Goal: Information Seeking & Learning: Learn about a topic

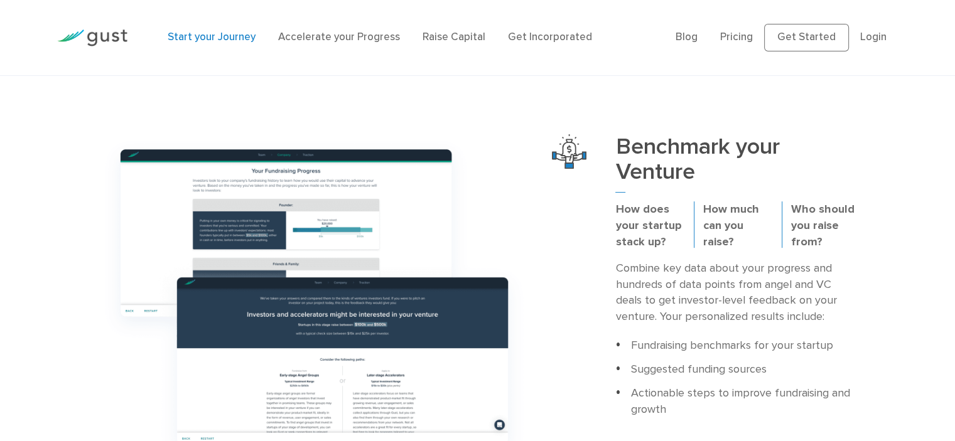
scroll to position [377, 0]
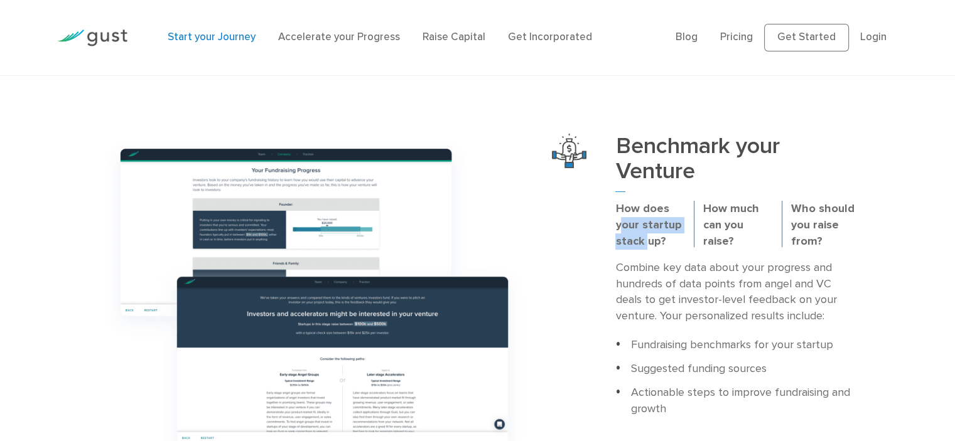
drag, startPoint x: 625, startPoint y: 221, endPoint x: 647, endPoint y: 244, distance: 32.4
click at [647, 244] on p "How does your startup stack up?" at bounding box center [649, 225] width 69 height 49
click at [662, 220] on p "How does your startup stack up?" at bounding box center [649, 225] width 69 height 49
drag, startPoint x: 716, startPoint y: 217, endPoint x: 742, endPoint y: 242, distance: 36.9
click at [742, 242] on div "How does your startup stack up? How much can you raise? Who should you raise fr…" at bounding box center [737, 230] width 263 height 59
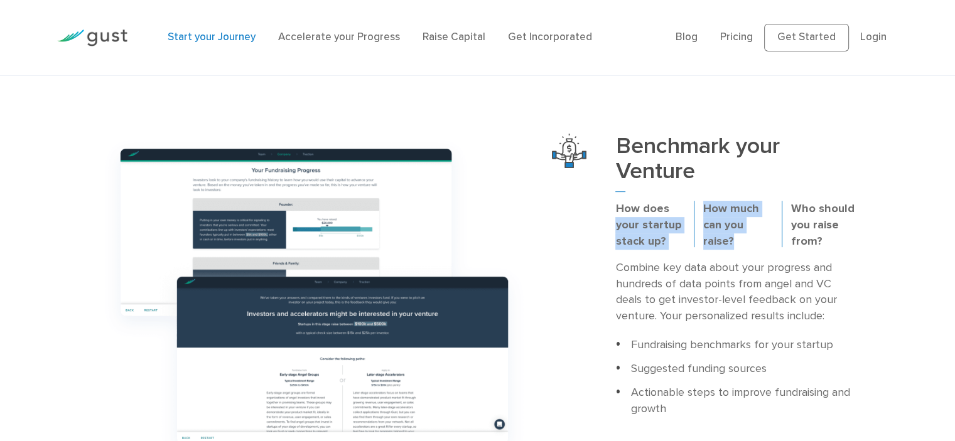
click at [740, 225] on p "How much can you raise?" at bounding box center [737, 225] width 69 height 49
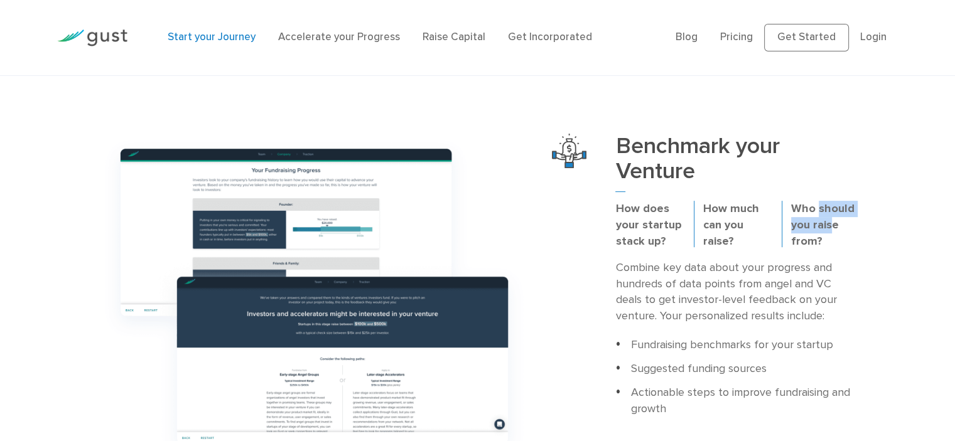
drag, startPoint x: 816, startPoint y: 211, endPoint x: 829, endPoint y: 233, distance: 25.3
click at [829, 233] on p "Who should you raise from?" at bounding box center [825, 225] width 69 height 49
click at [786, 217] on div "Who should you raise from?" at bounding box center [826, 230] width 88 height 59
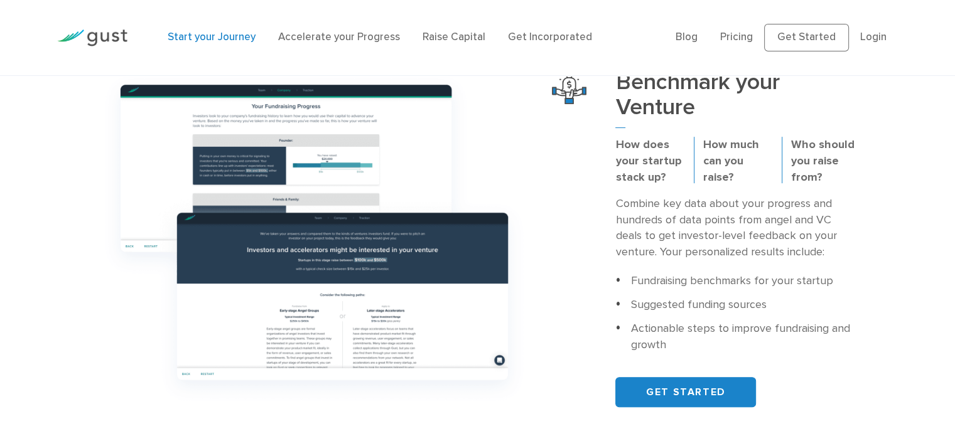
scroll to position [502, 0]
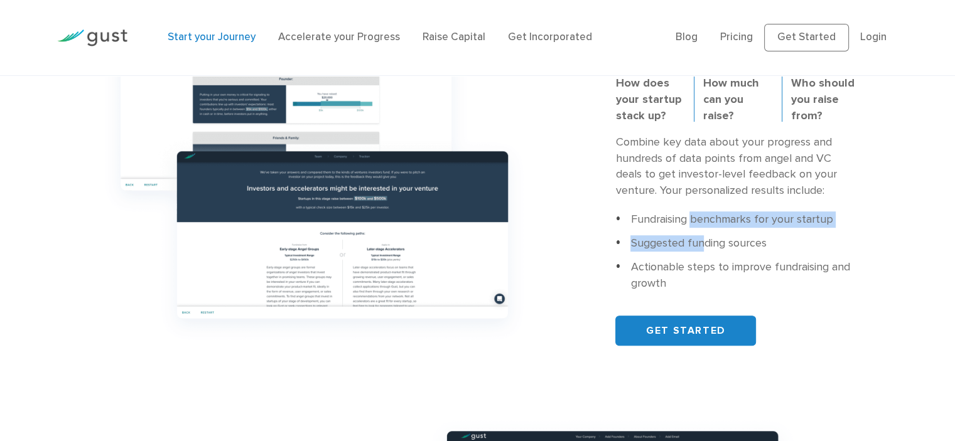
drag, startPoint x: 693, startPoint y: 215, endPoint x: 699, endPoint y: 235, distance: 20.5
click at [699, 235] on ul "Fundraising benchmarks for your startup Suggested funding sources Actionable st…" at bounding box center [737, 252] width 244 height 80
click at [690, 228] on li "Fundraising benchmarks for your startup" at bounding box center [737, 220] width 244 height 16
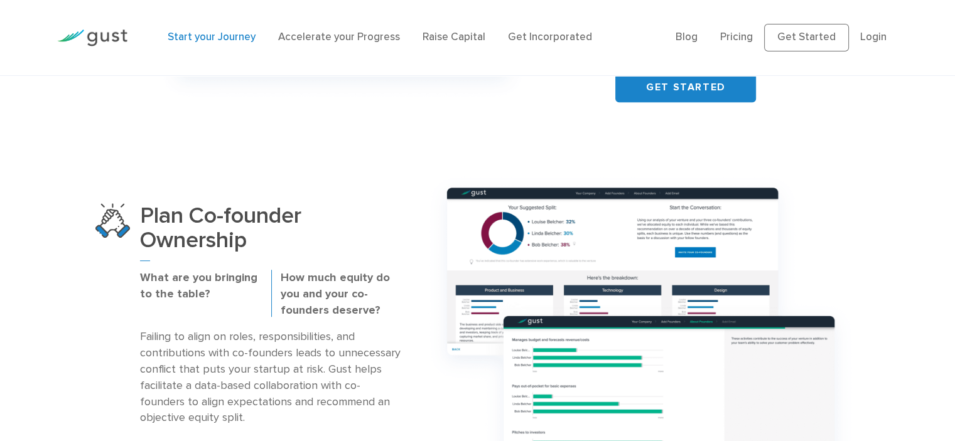
scroll to position [816, 0]
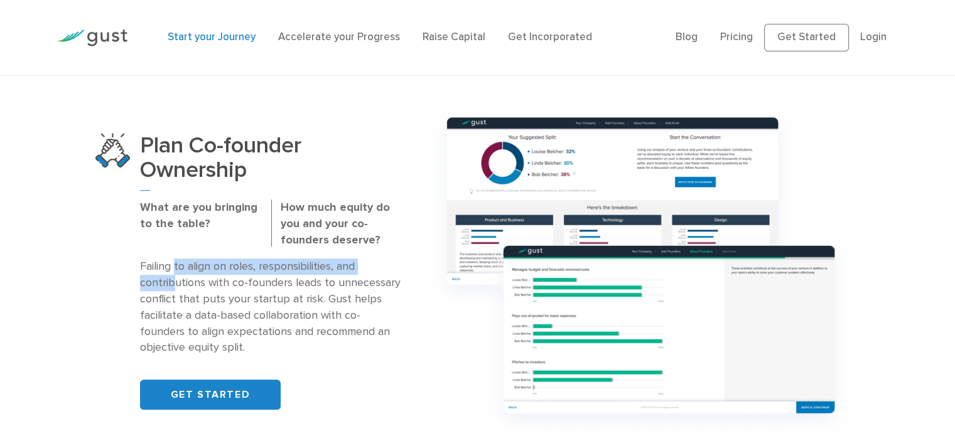
drag, startPoint x: 176, startPoint y: 265, endPoint x: 176, endPoint y: 283, distance: 17.6
click at [176, 283] on p "Failing to align on roles, responsibilities, and contributions with co-founders…" at bounding box center [271, 307] width 263 height 97
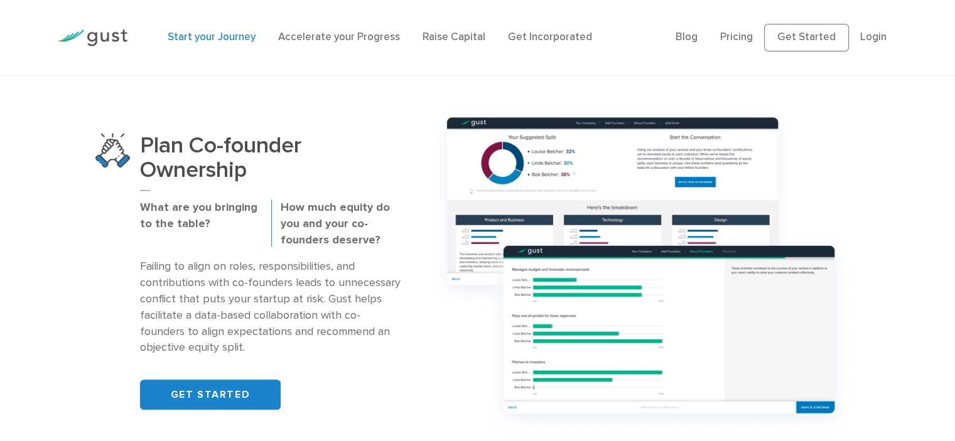
click at [181, 277] on p "Failing to align on roles, responsibilities, and contributions with co-founders…" at bounding box center [271, 307] width 263 height 97
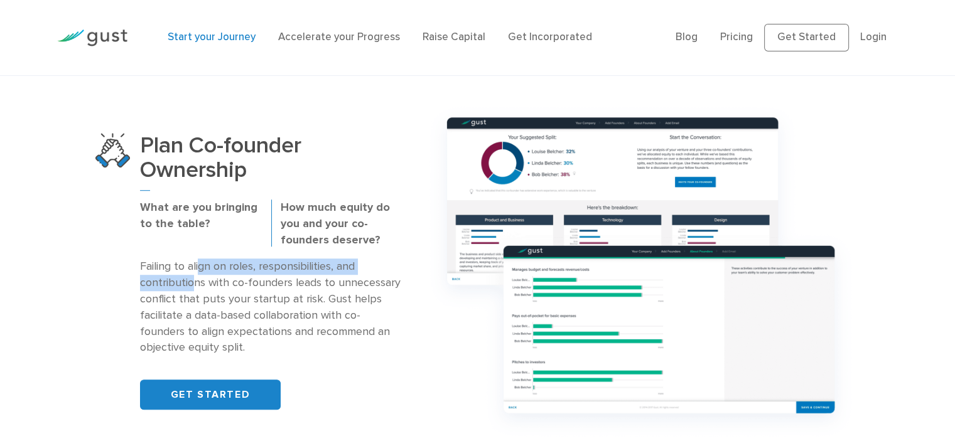
drag, startPoint x: 199, startPoint y: 262, endPoint x: 190, endPoint y: 284, distance: 24.3
click at [190, 284] on p "Failing to align on roles, responsibilities, and contributions with co-founders…" at bounding box center [271, 307] width 263 height 97
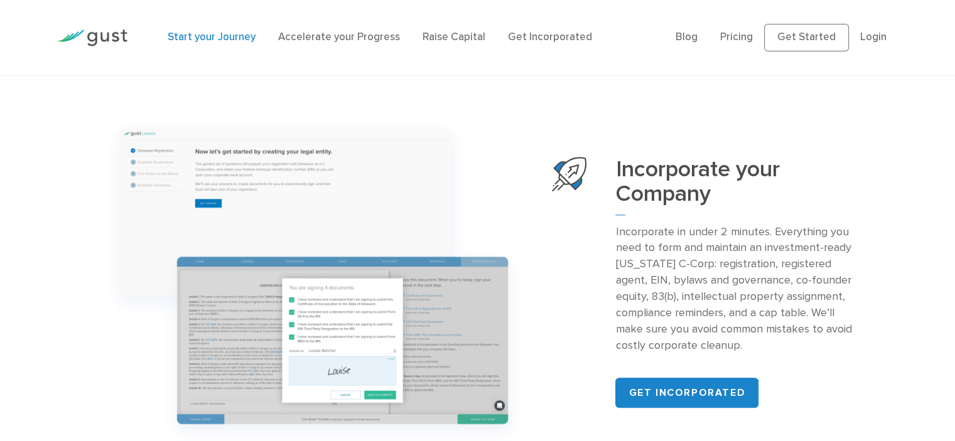
scroll to position [1256, 0]
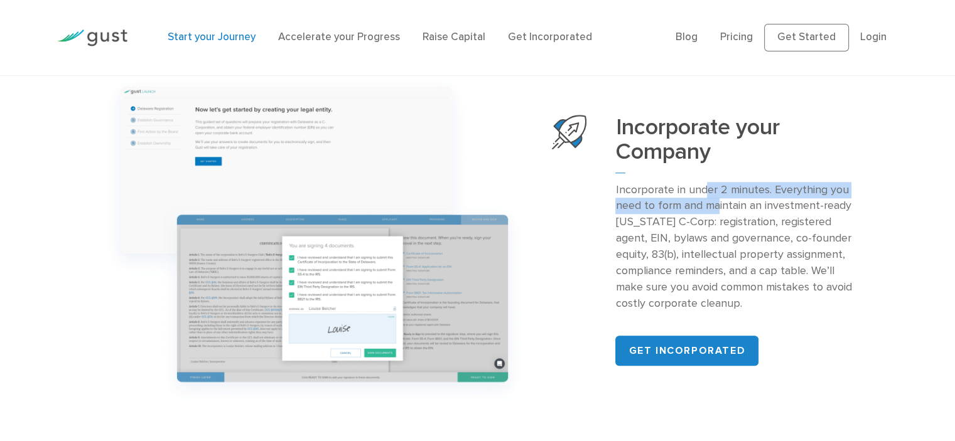
drag, startPoint x: 703, startPoint y: 184, endPoint x: 716, endPoint y: 203, distance: 22.6
click at [716, 203] on p "Incorporate in under 2 minutes. Everything you need to form and maintain an inv…" at bounding box center [737, 247] width 244 height 130
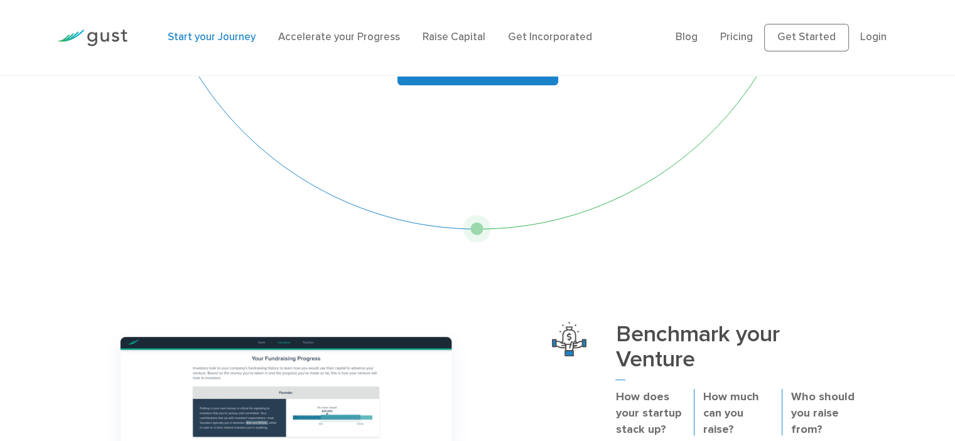
scroll to position [0, 0]
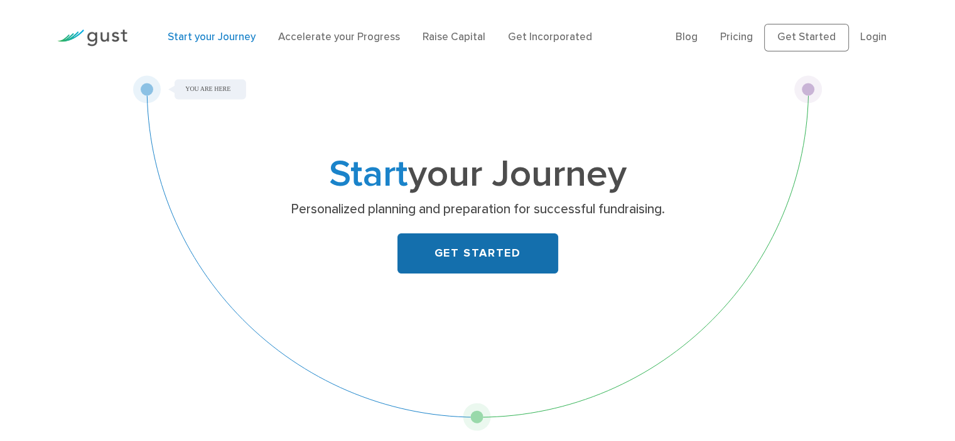
click at [459, 271] on link "GET STARTED" at bounding box center [477, 254] width 161 height 40
